Goal: Information Seeking & Learning: Learn about a topic

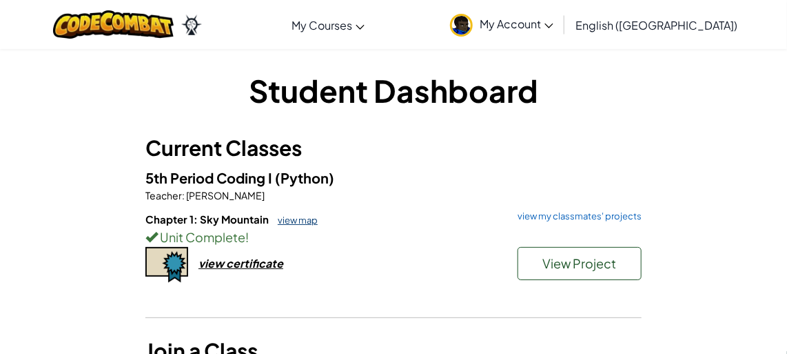
click at [306, 222] on link "view map" at bounding box center [294, 219] width 47 height 11
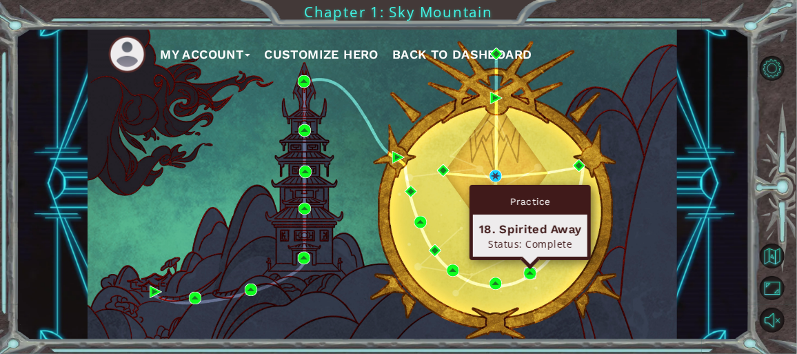
click at [529, 270] on img at bounding box center [530, 273] width 12 height 12
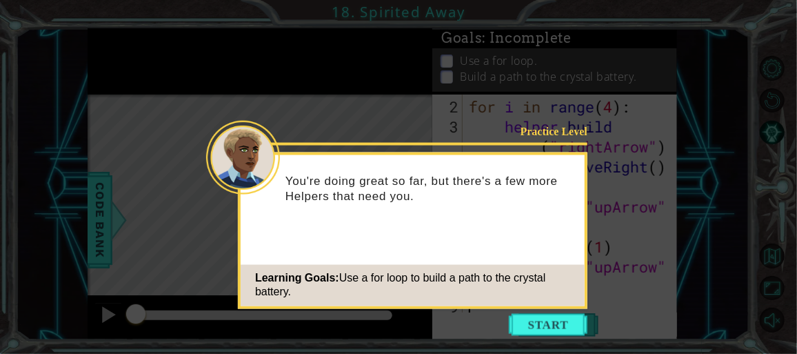
scroll to position [20, 0]
click at [533, 314] on button "Start" at bounding box center [548, 325] width 79 height 22
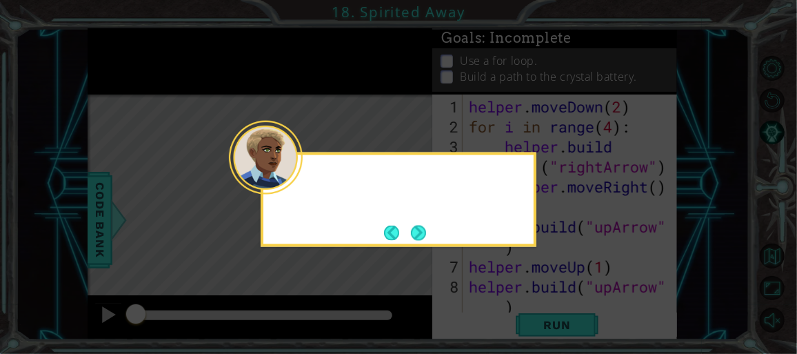
scroll to position [0, 0]
click at [414, 227] on button "Next" at bounding box center [418, 232] width 17 height 17
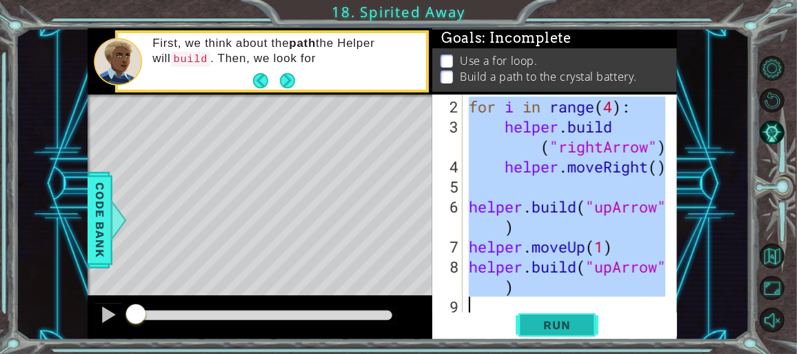
scroll to position [20, 0]
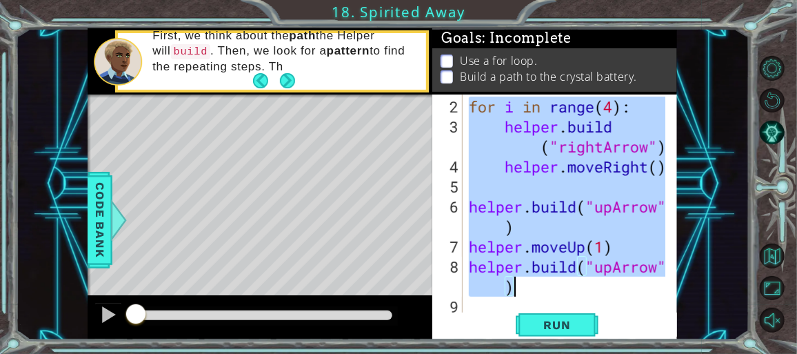
drag, startPoint x: 469, startPoint y: 108, endPoint x: 561, endPoint y: 284, distance: 199.2
click at [561, 284] on div "for i in range ( 4 ) : helper . build ( "rightArrow" ) helper . moveRight ( ) h…" at bounding box center [569, 226] width 206 height 260
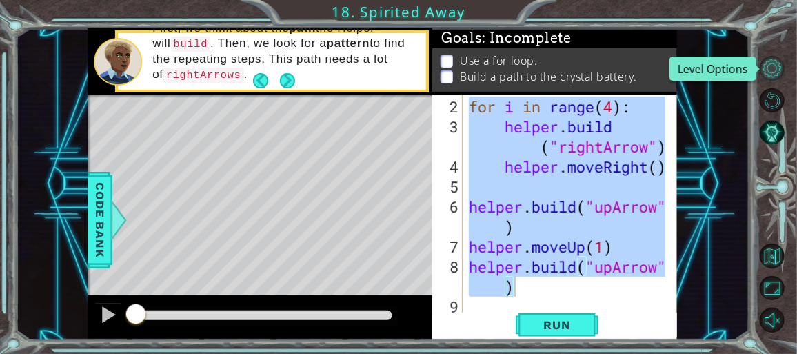
click at [768, 66] on button "Level Options" at bounding box center [772, 68] width 25 height 25
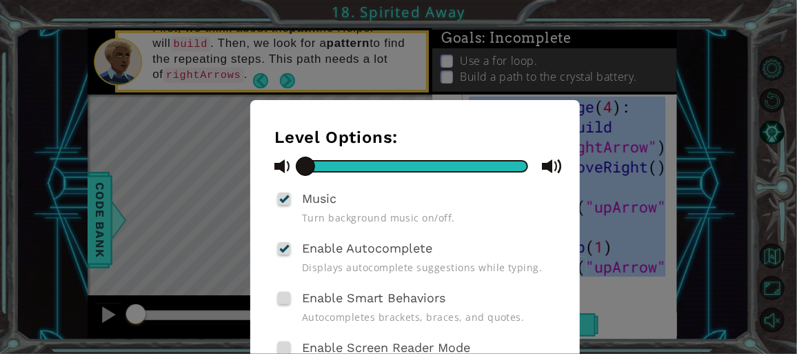
click at [716, 186] on div "Level Options: Music Turn background music on/off. Enable Autocomplete Displays…" at bounding box center [398, 177] width 797 height 354
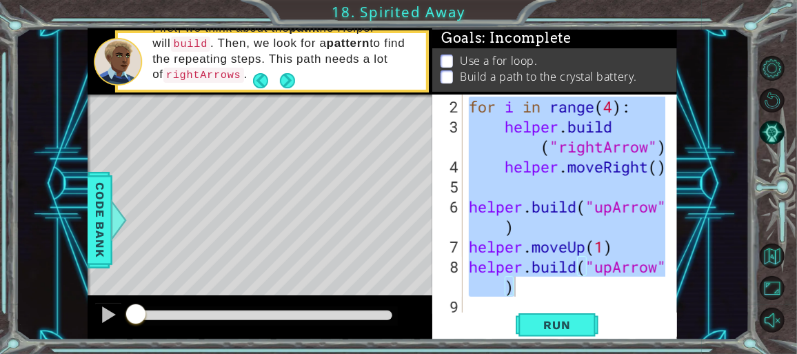
type textarea "[DOMAIN_NAME]("upArrow")"
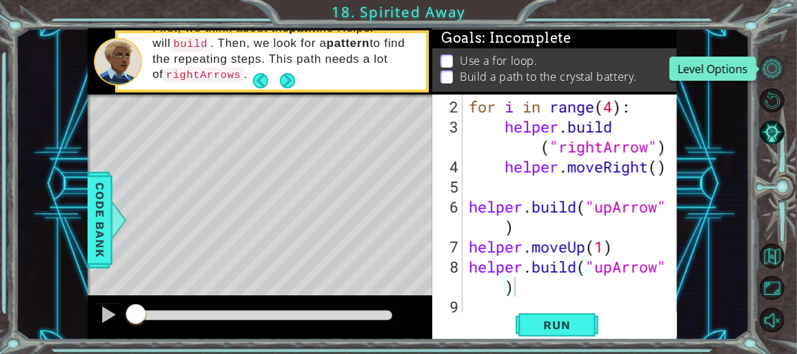
click at [764, 70] on button "Level Options" at bounding box center [772, 68] width 25 height 25
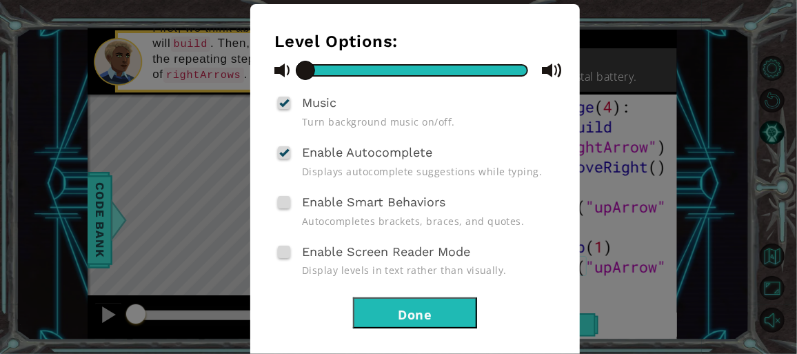
scroll to position [112, 0]
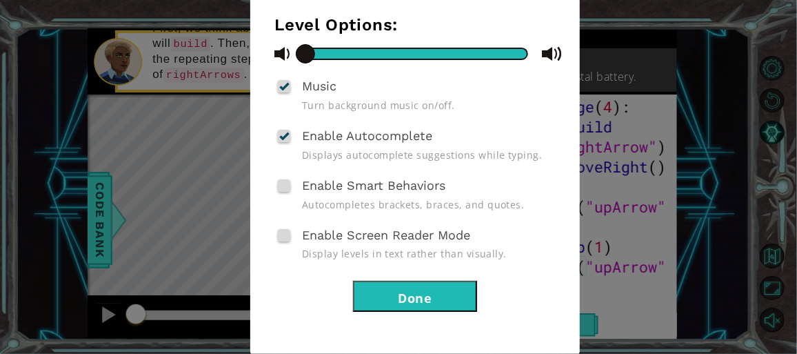
click at [395, 303] on button "Done" at bounding box center [415, 296] width 124 height 31
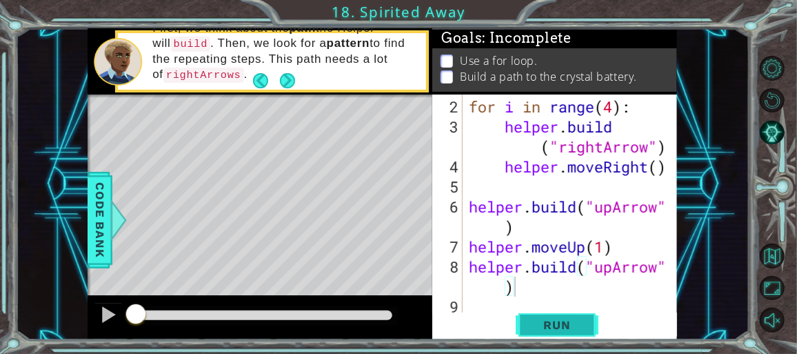
click at [573, 326] on span "Run" at bounding box center [557, 325] width 54 height 14
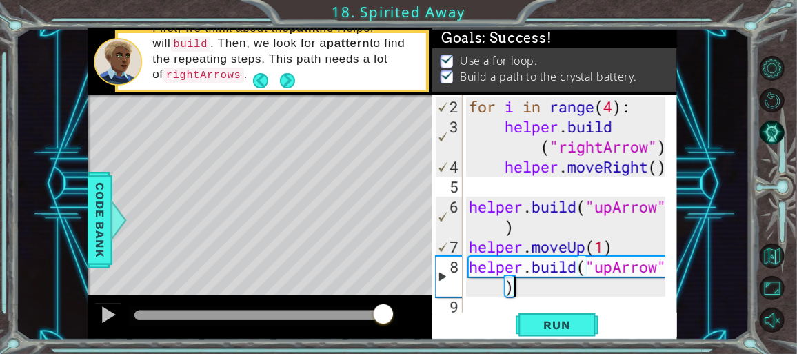
drag, startPoint x: 152, startPoint y: 312, endPoint x: 384, endPoint y: 306, distance: 231.7
click at [384, 306] on div at bounding box center [383, 315] width 25 height 25
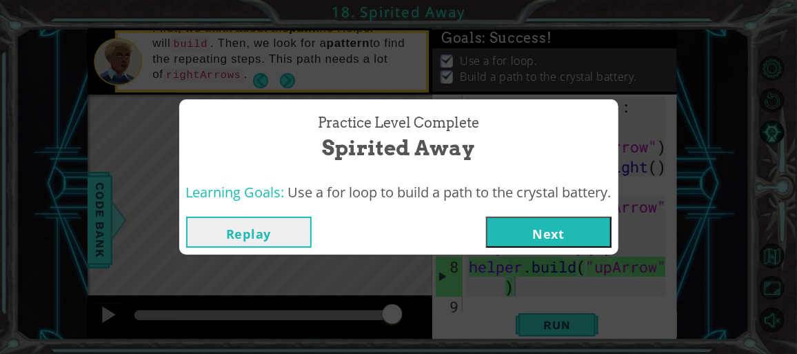
click at [536, 243] on button "Next" at bounding box center [548, 231] width 125 height 31
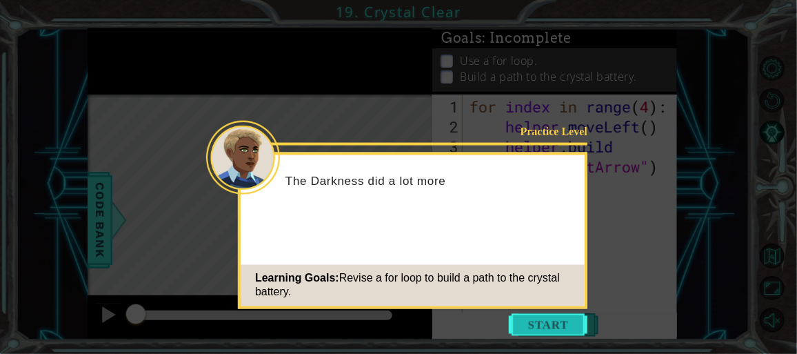
click at [553, 321] on button "Start" at bounding box center [548, 325] width 79 height 22
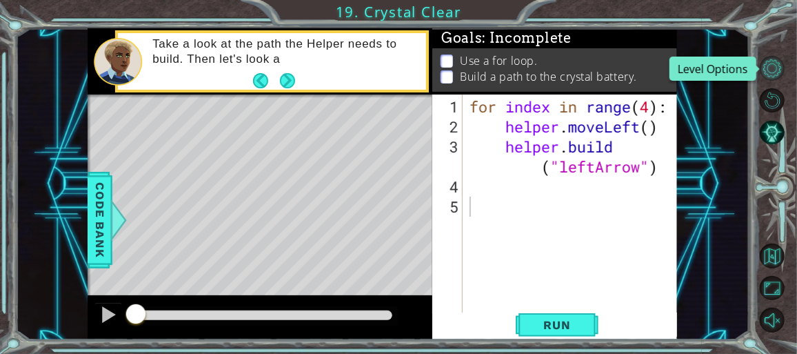
click at [771, 66] on button "Level Options" at bounding box center [772, 68] width 25 height 25
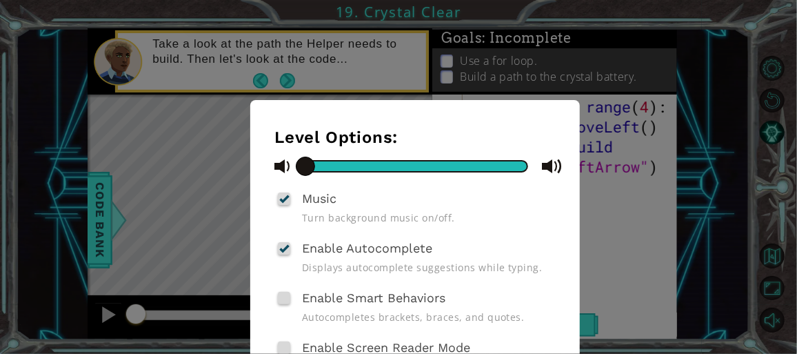
click at [558, 34] on div "Level Options: Music Turn background music on/off. Enable Autocomplete Displays…" at bounding box center [398, 177] width 797 height 354
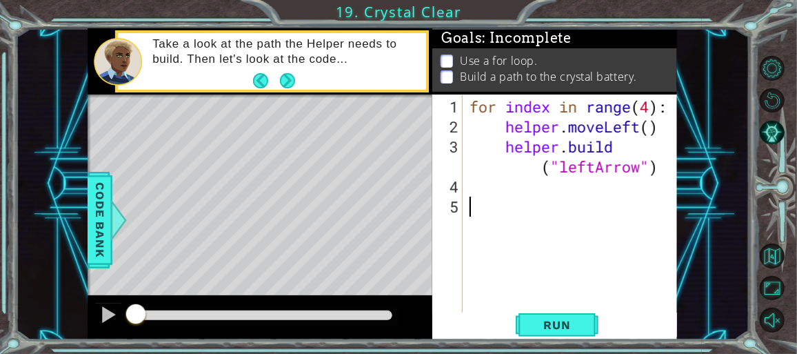
scroll to position [12, 0]
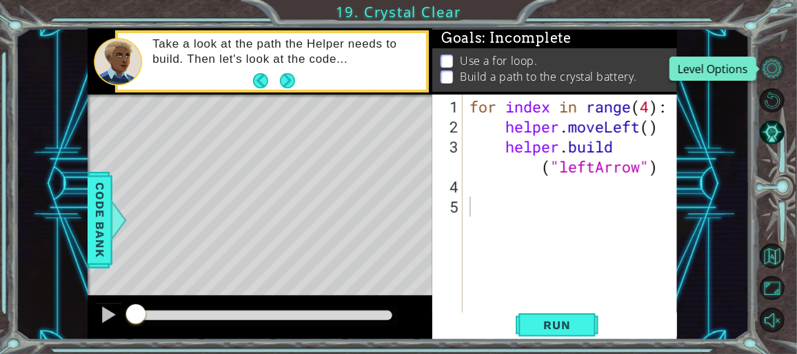
click at [769, 75] on button "Level Options" at bounding box center [772, 68] width 25 height 25
